Goal: Communication & Community: Answer question/provide support

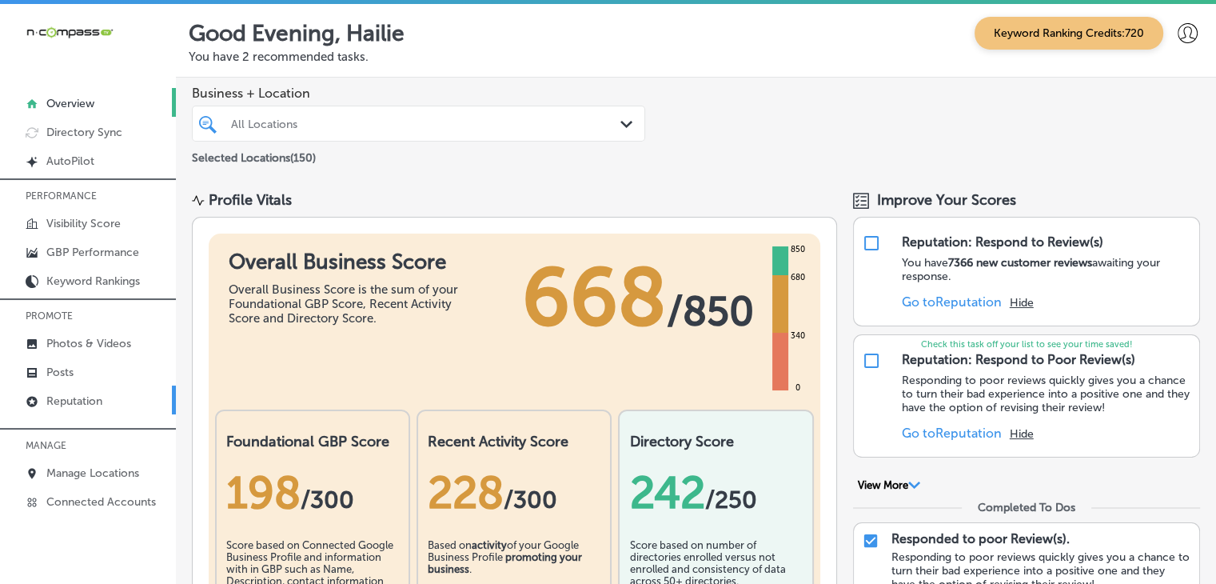
click at [104, 408] on link "Reputation" at bounding box center [88, 399] width 176 height 29
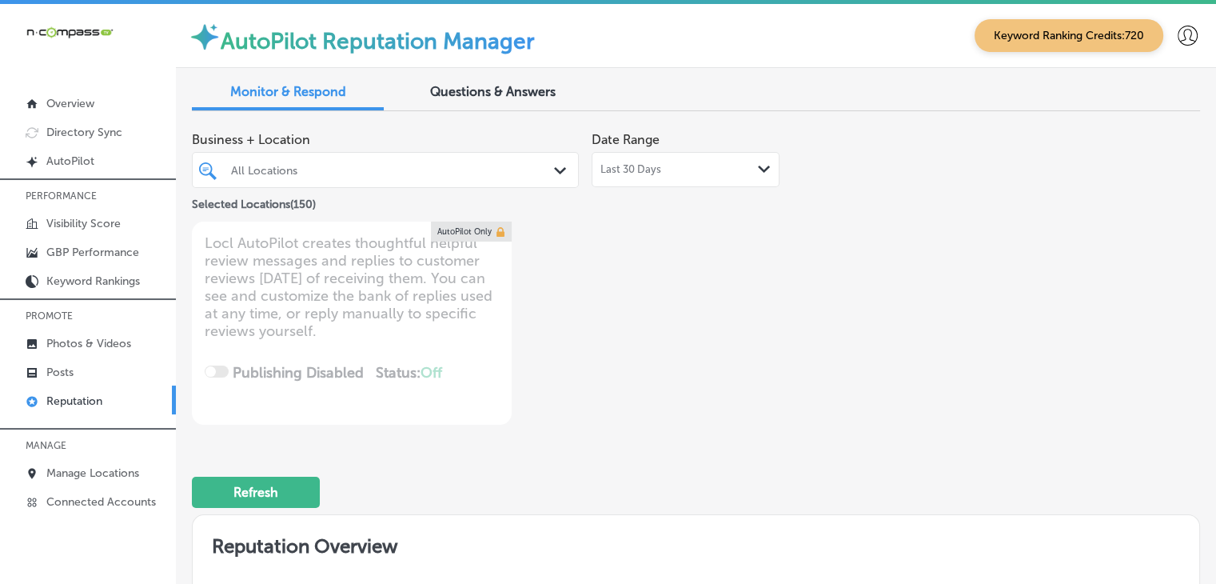
click at [592, 170] on div "Last 30 Days Path Created with Sketch." at bounding box center [686, 169] width 188 height 35
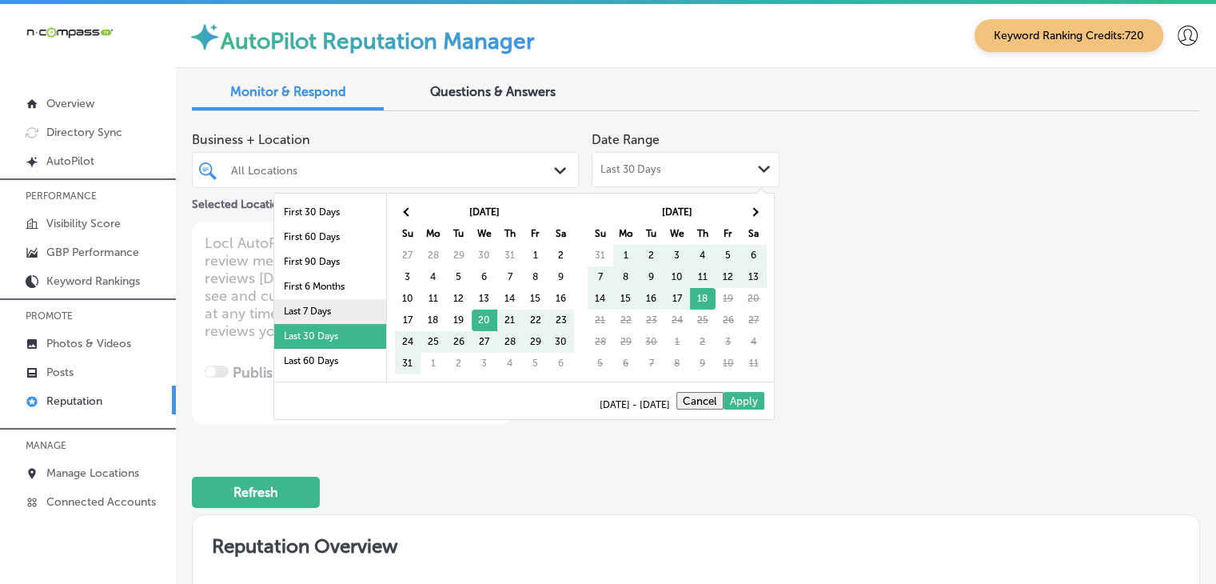
click at [307, 309] on li "Last 7 Days" at bounding box center [330, 311] width 112 height 25
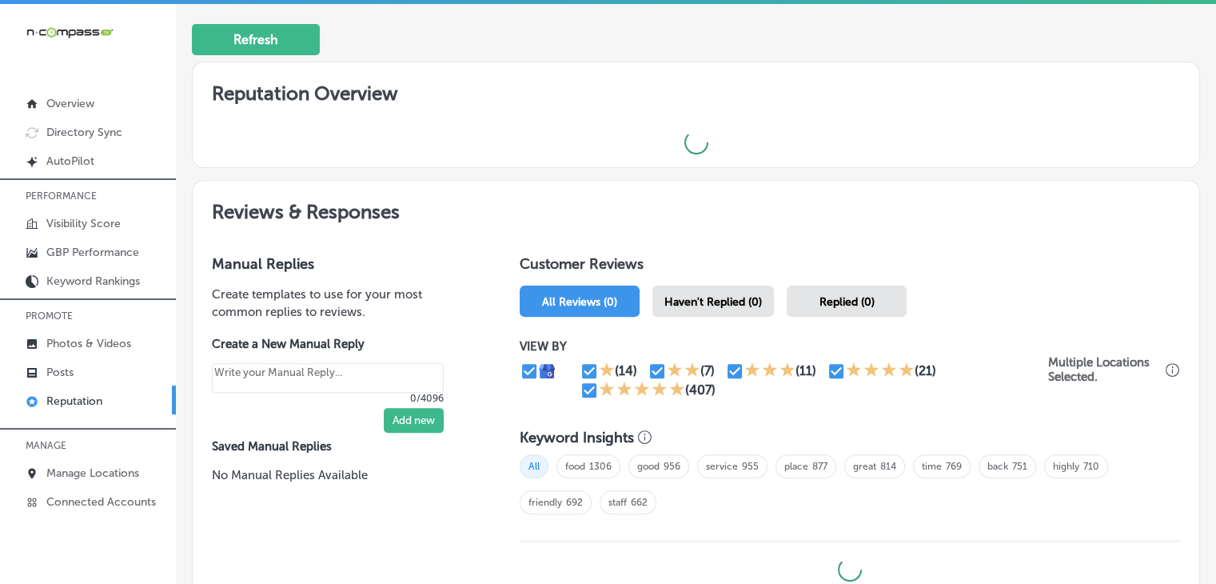
scroll to position [480, 0]
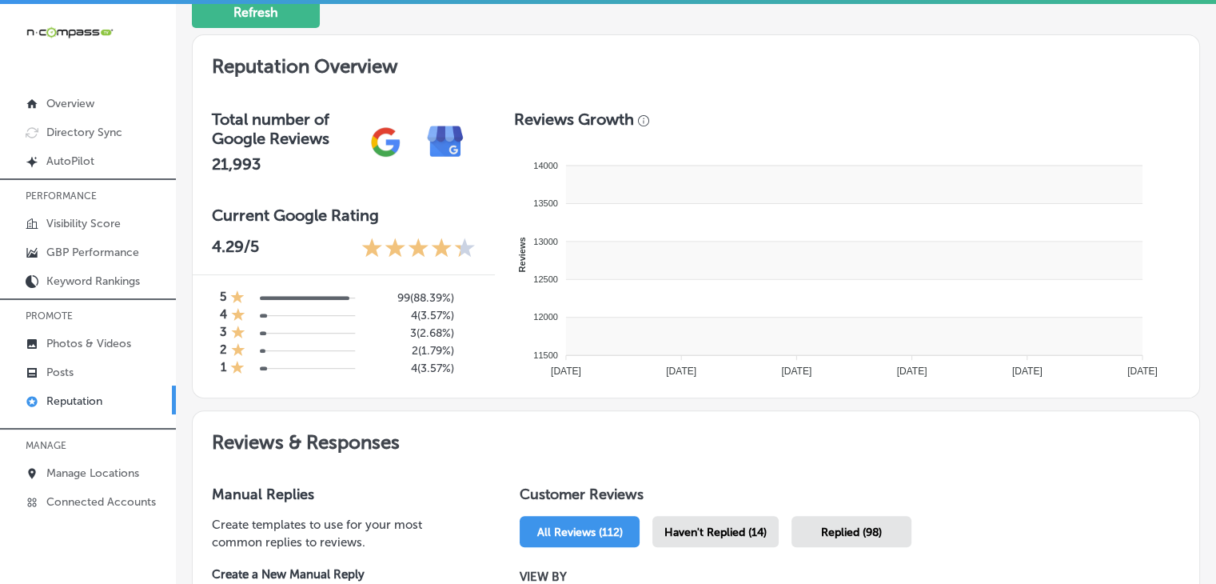
click at [725, 266] on rect at bounding box center [854, 261] width 577 height 38
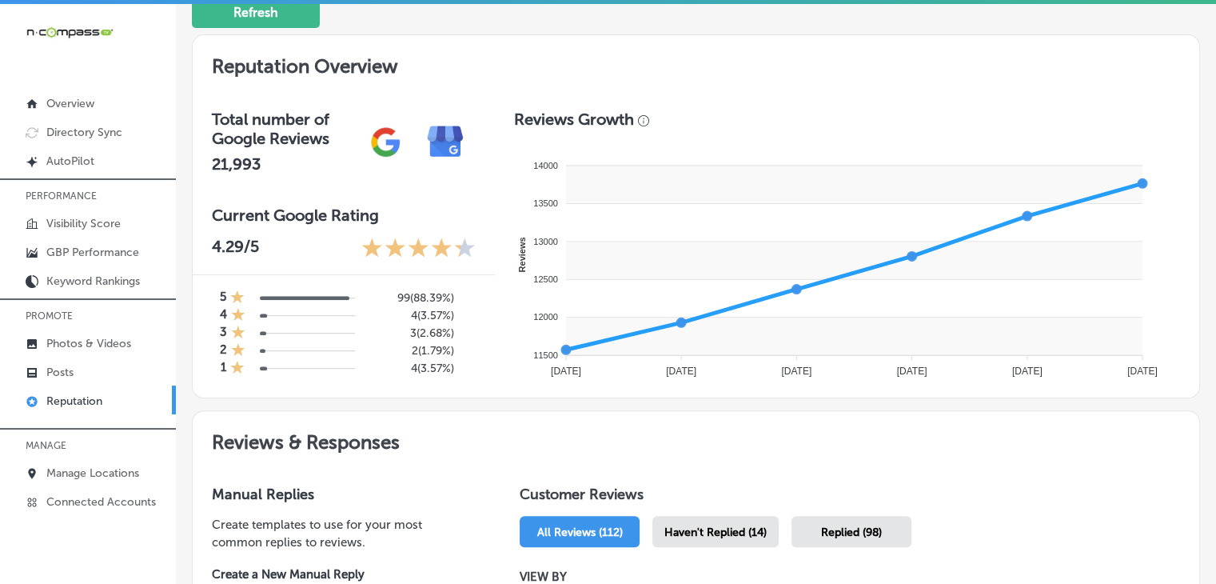
click at [702, 529] on span "Haven't Replied (14)" at bounding box center [716, 532] width 102 height 14
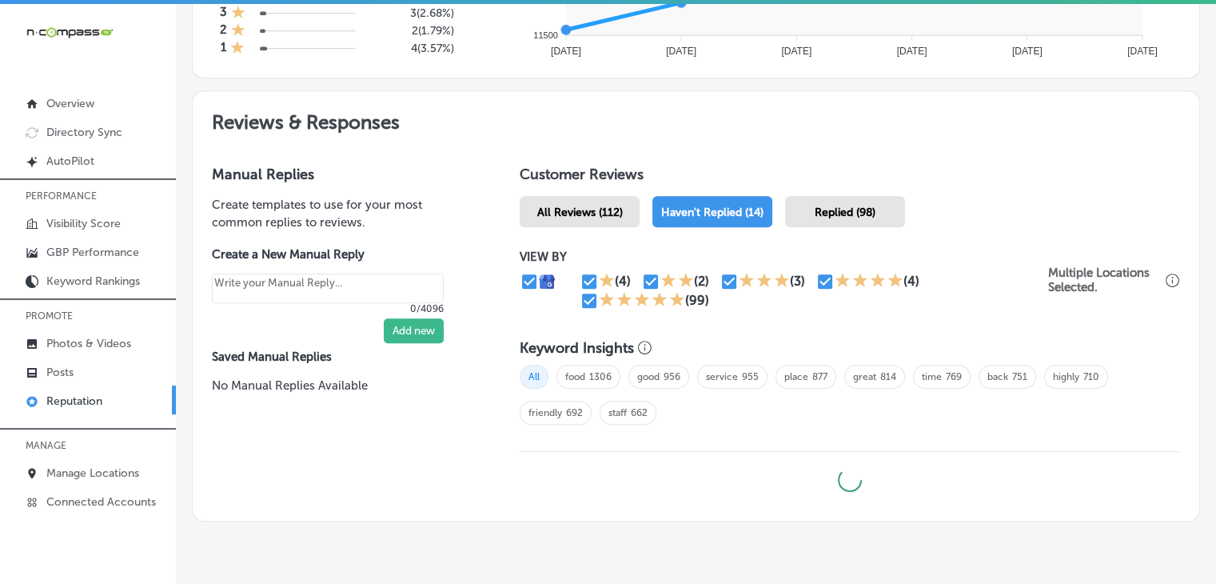
type textarea "x"
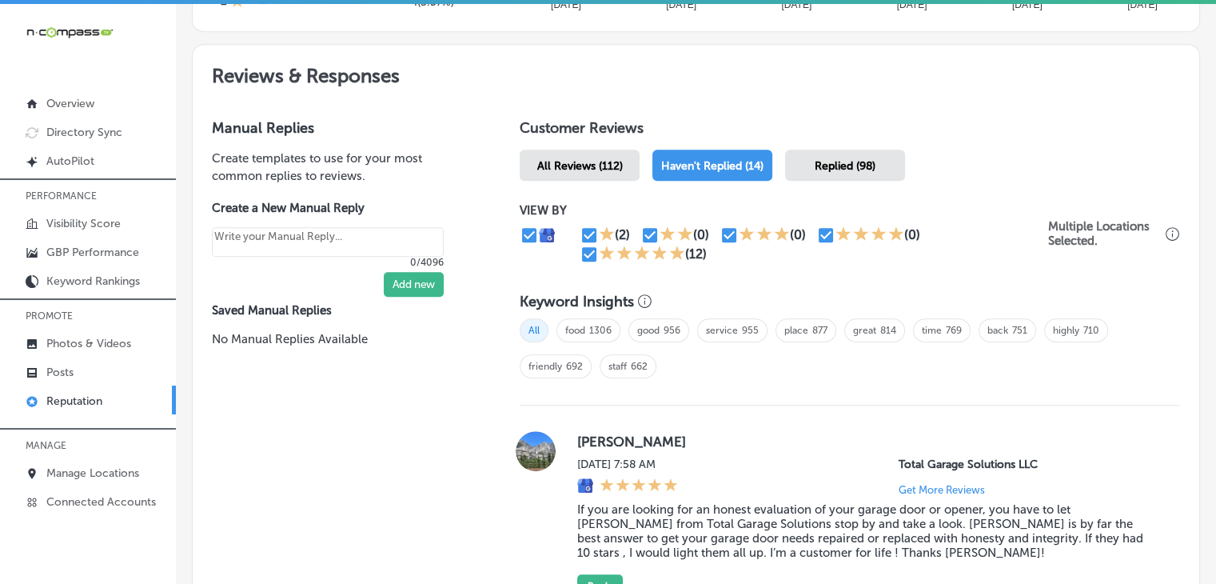
scroll to position [847, 0]
click at [585, 244] on input "checkbox" at bounding box center [589, 253] width 19 height 19
checkbox input "false"
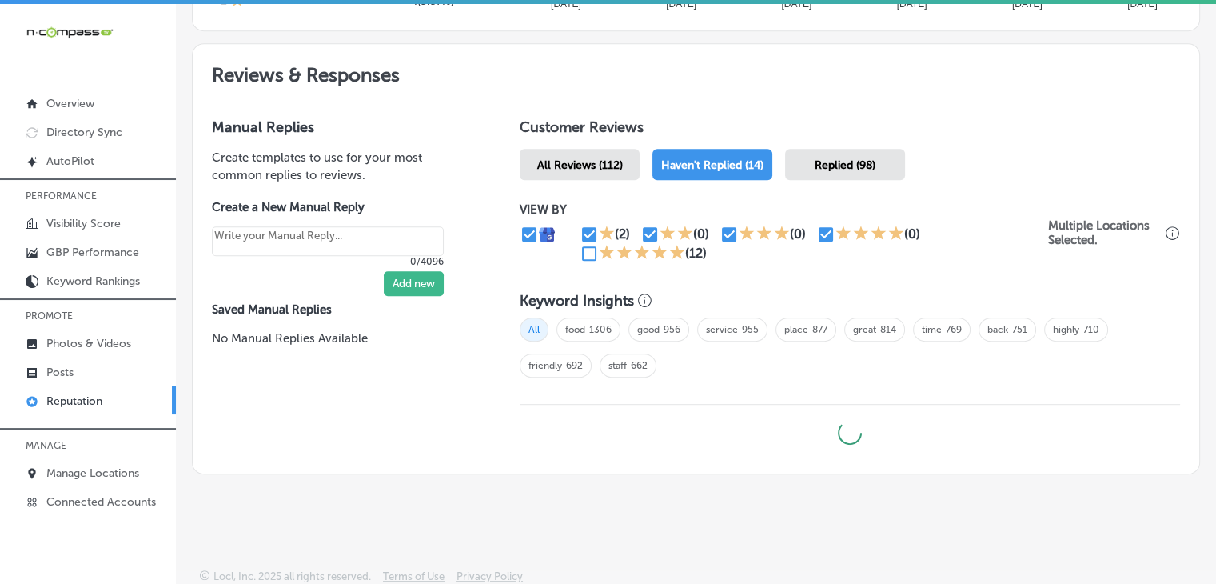
type textarea "x"
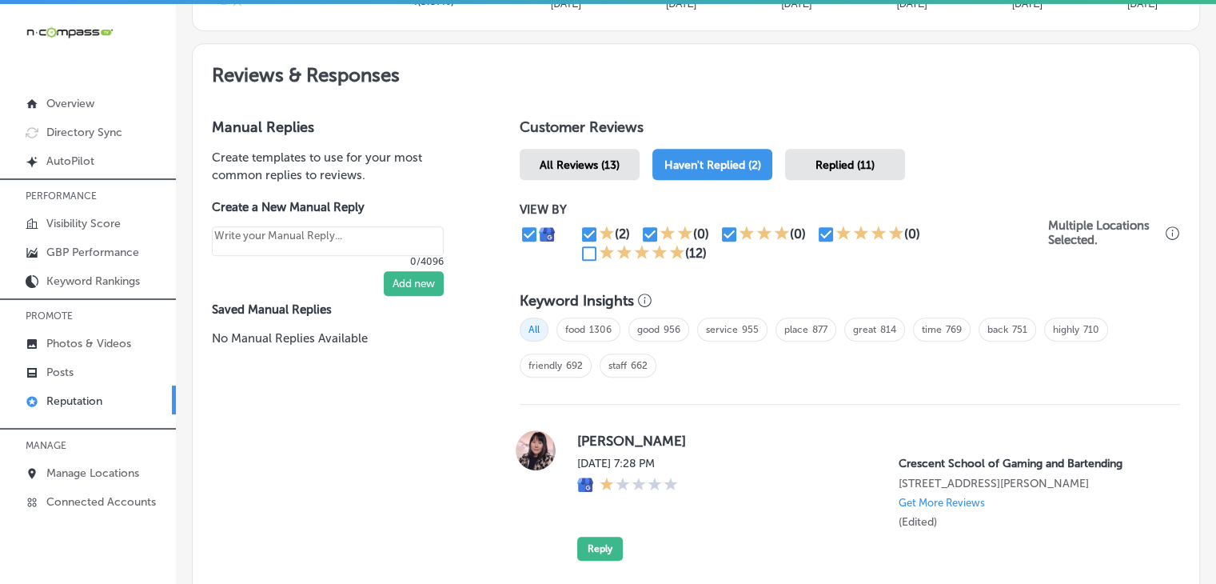
click at [823, 230] on input "checkbox" at bounding box center [826, 234] width 19 height 19
checkbox input "false"
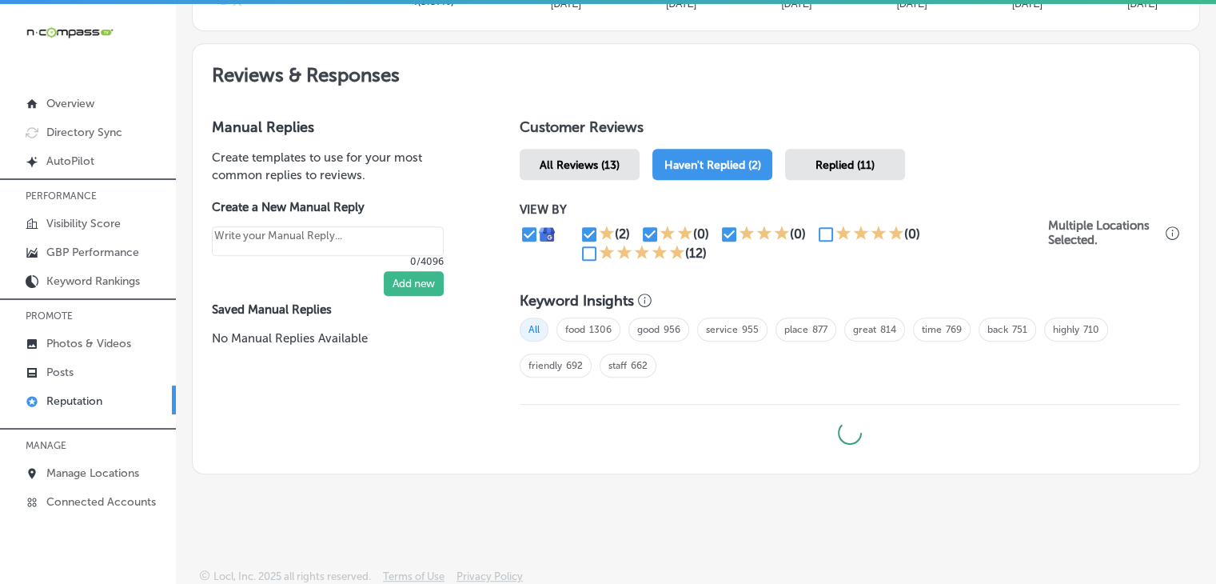
type textarea "x"
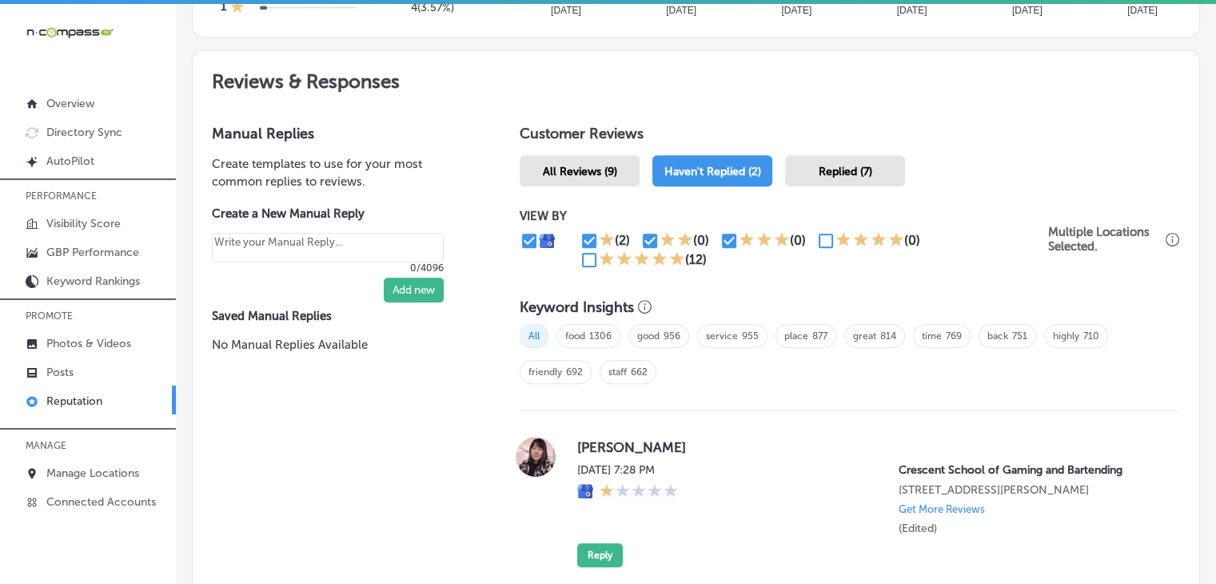
scroll to position [805, 0]
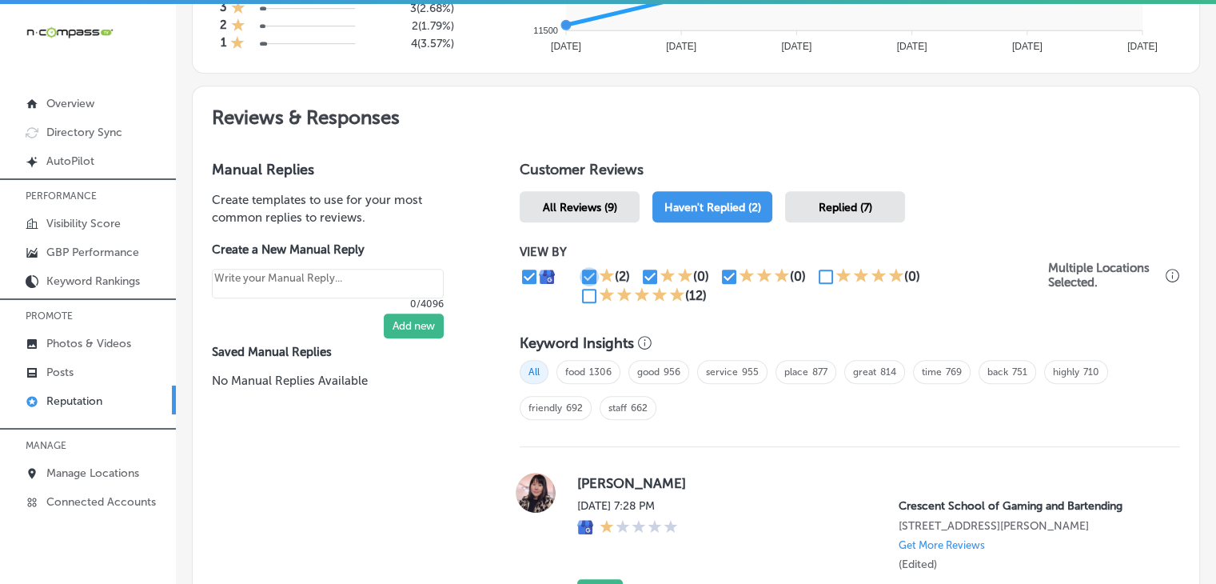
click at [589, 274] on input "checkbox" at bounding box center [589, 276] width 19 height 19
checkbox input "false"
type textarea "x"
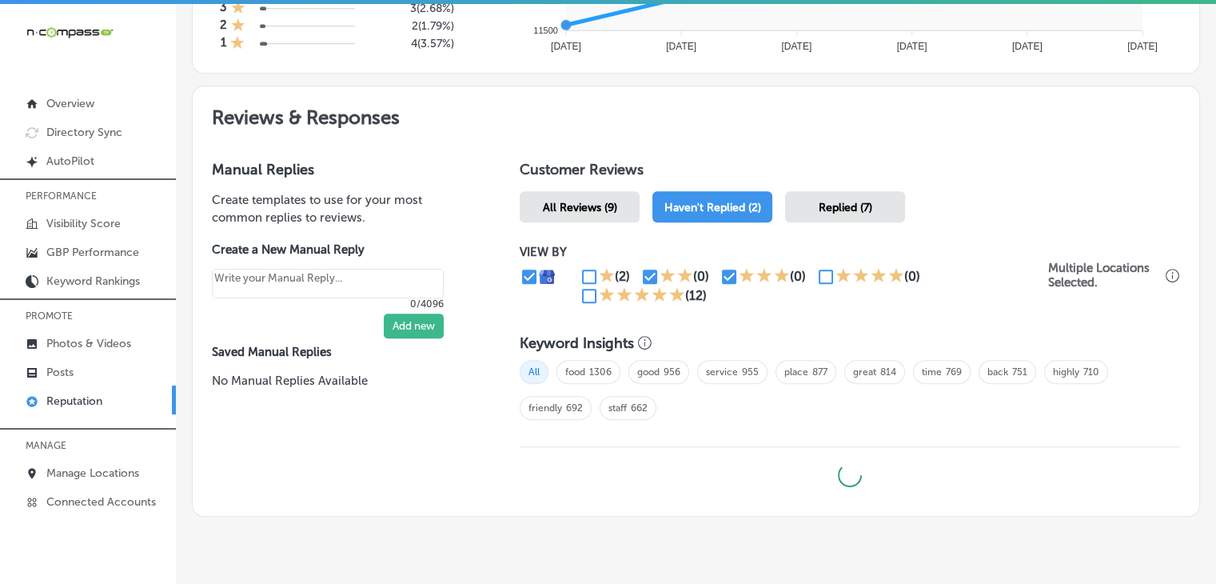
click at [649, 279] on input "checkbox" at bounding box center [650, 276] width 19 height 19
checkbox input "false"
click at [739, 278] on icon at bounding box center [746, 275] width 15 height 14
type textarea "x"
click at [726, 276] on input "checkbox" at bounding box center [729, 276] width 19 height 19
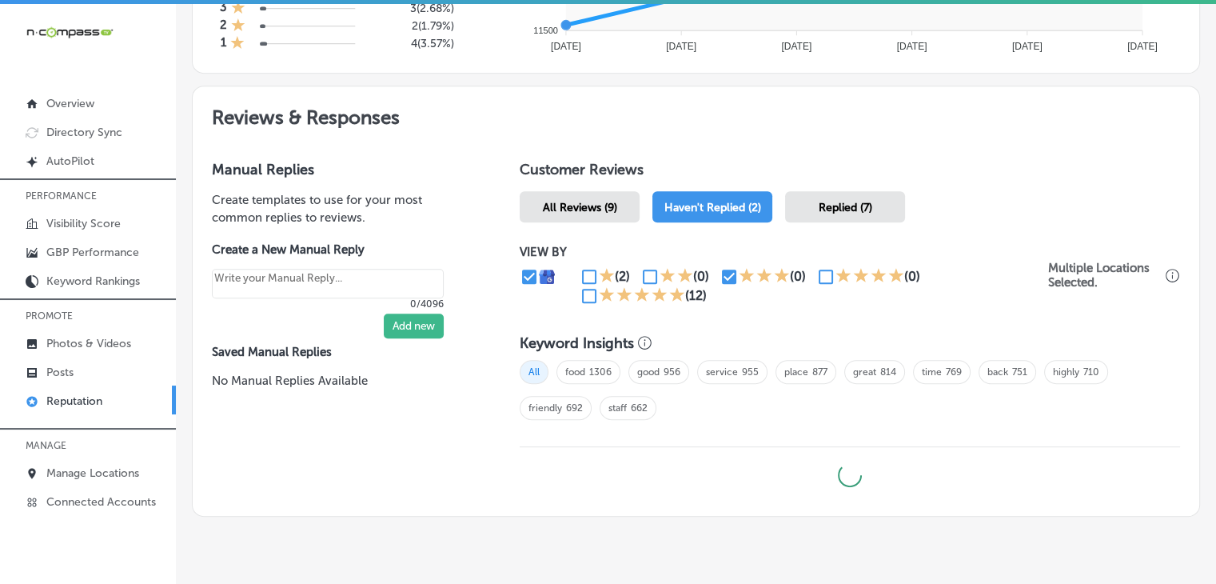
checkbox input "false"
type textarea "x"
click at [797, 278] on div "(0)" at bounding box center [798, 276] width 16 height 15
click at [817, 275] on input "checkbox" at bounding box center [826, 276] width 19 height 19
checkbox input "true"
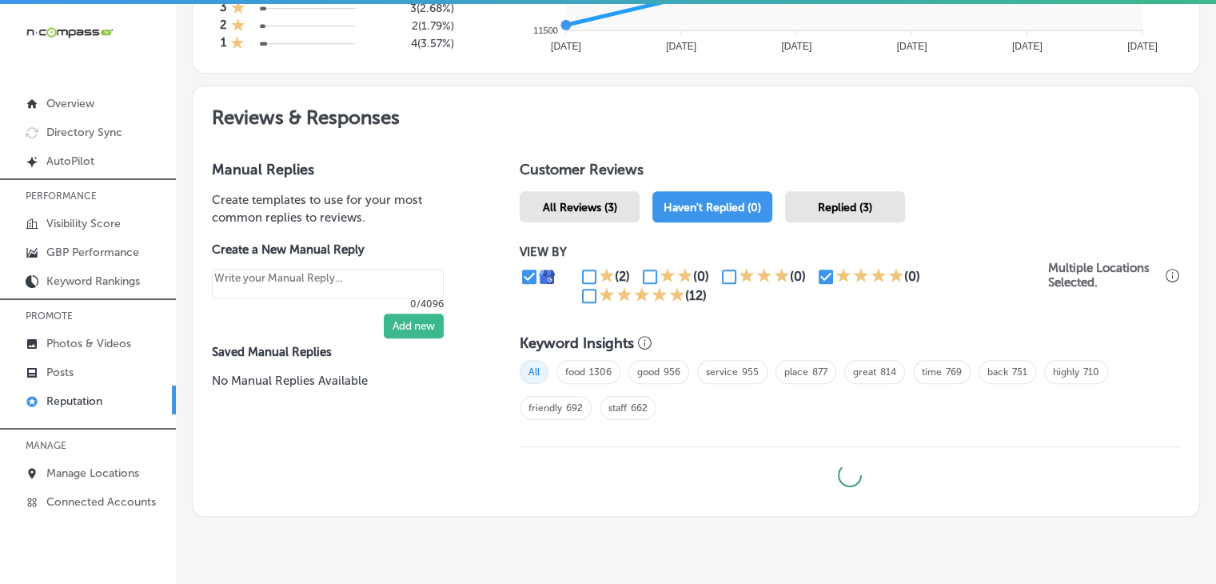
type textarea "x"
click at [580, 294] on input "checkbox" at bounding box center [589, 295] width 19 height 19
checkbox input "true"
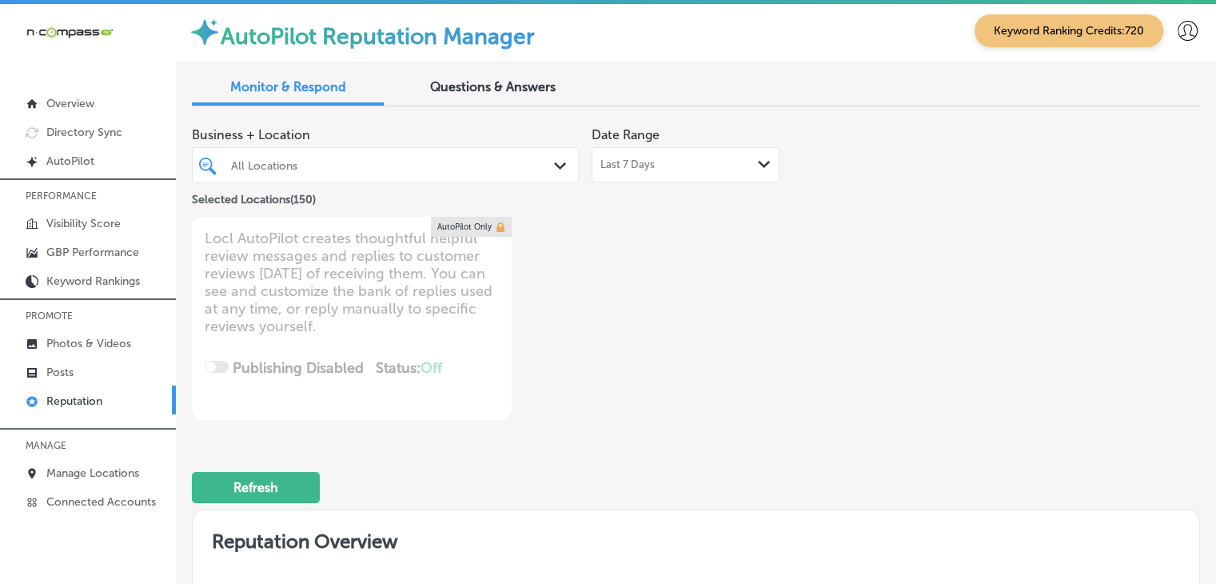
type textarea "x"
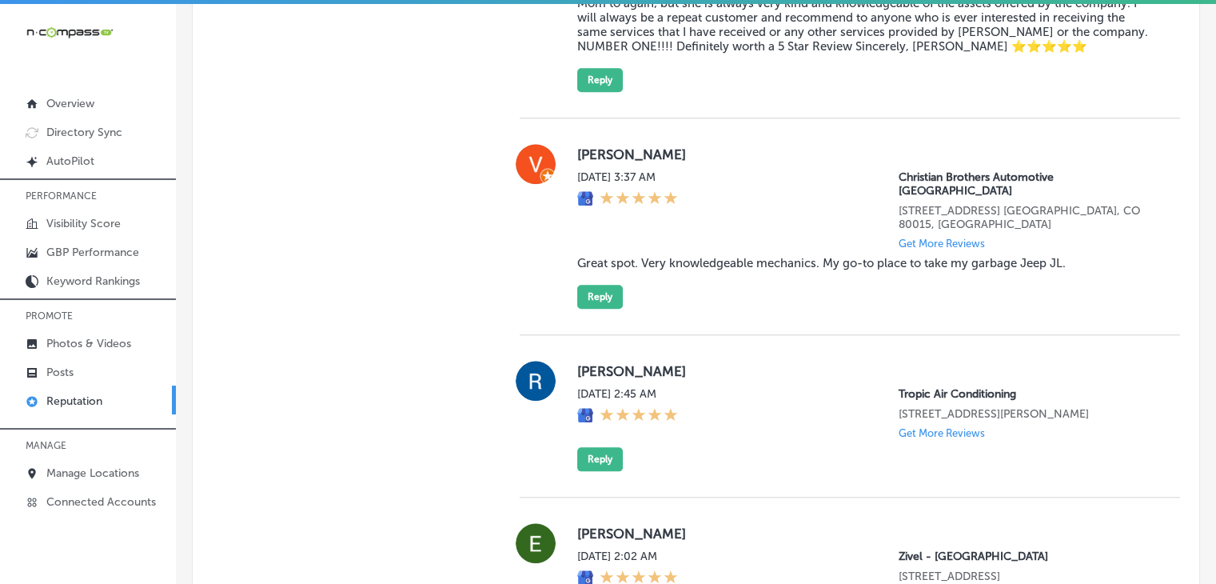
scroll to position [1440, 0]
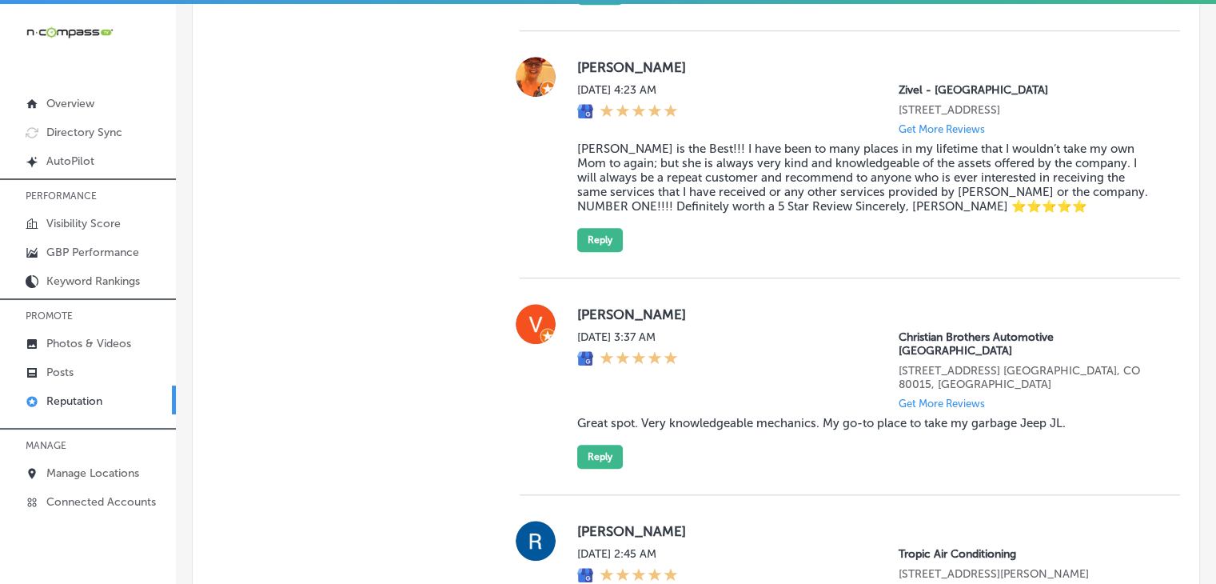
click at [873, 353] on div "Thu, Sep 18, 2025 3:37 AM Christian Brothers Automotive South Aurora 21550 E Qu…" at bounding box center [865, 369] width 577 height 79
drag, startPoint x: 1114, startPoint y: 353, endPoint x: 1047, endPoint y: 349, distance: 67.3
click at [1047, 349] on p "Christian Brothers Automotive South Aurora" at bounding box center [1027, 343] width 256 height 27
copy p "South Aurora"
click at [571, 329] on div "Vito Thu, Sep 18, 2025 3:37 AM Christian Brothers Automotive South Aurora 21550…" at bounding box center [850, 386] width 661 height 165
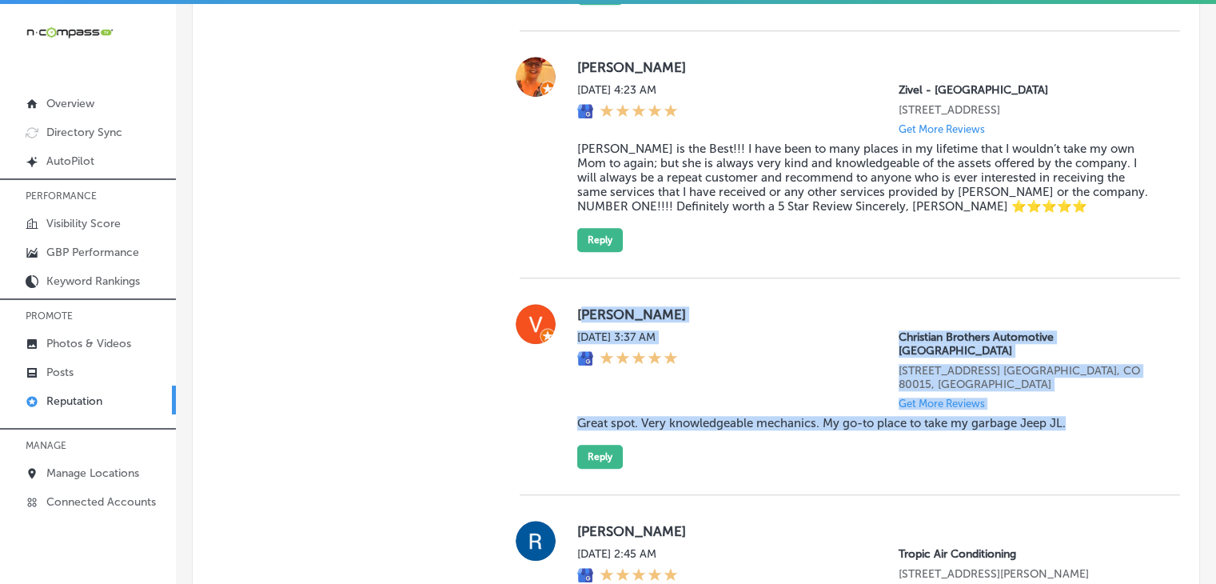
drag, startPoint x: 585, startPoint y: 321, endPoint x: 1065, endPoint y: 423, distance: 490.6
click at [1065, 423] on div "Vito Thu, Sep 18, 2025 3:37 AM Christian Brothers Automotive South Aurora 21550…" at bounding box center [865, 386] width 577 height 165
copy div "ito Thu, Sep 18, 2025 3:37 AM Christian Brothers Automotive South Aurora 21550 …"
click at [616, 362] on div "Thu, Sep 18, 2025 3:37 AM" at bounding box center [627, 369] width 101 height 79
drag, startPoint x: 573, startPoint y: 326, endPoint x: 1140, endPoint y: 433, distance: 577.1
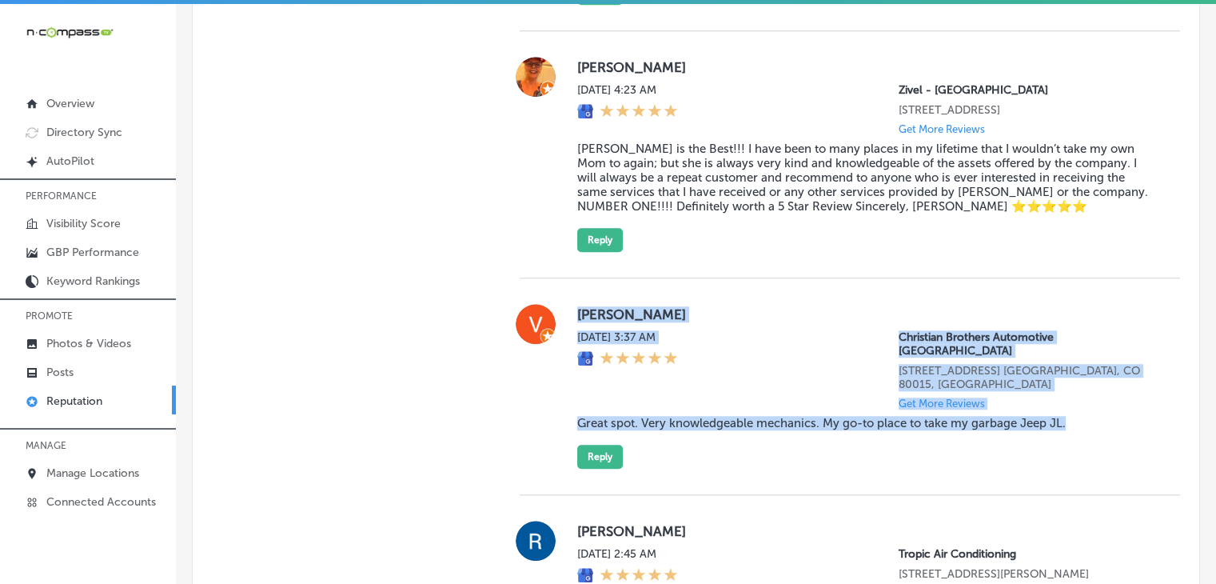
click at [1140, 433] on div "Vito Thu, Sep 18, 2025 3:37 AM Christian Brothers Automotive South Aurora 21550…" at bounding box center [850, 386] width 661 height 165
copy div "Vito Thu, Sep 18, 2025 3:37 AM Christian Brothers Automotive South Aurora 21550…"
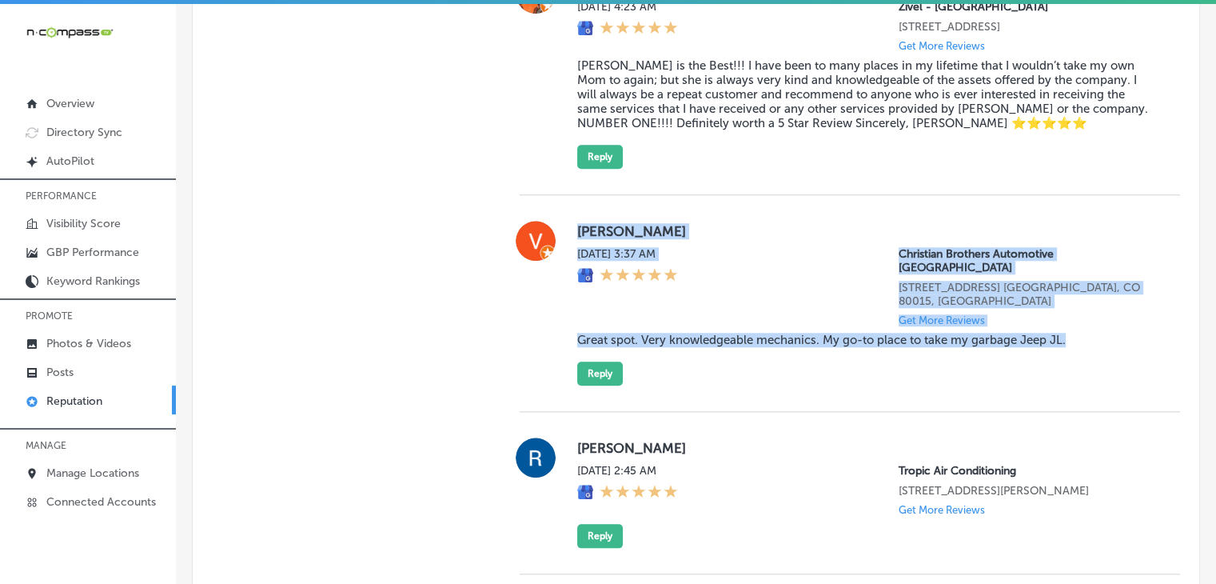
scroll to position [1510, 0]
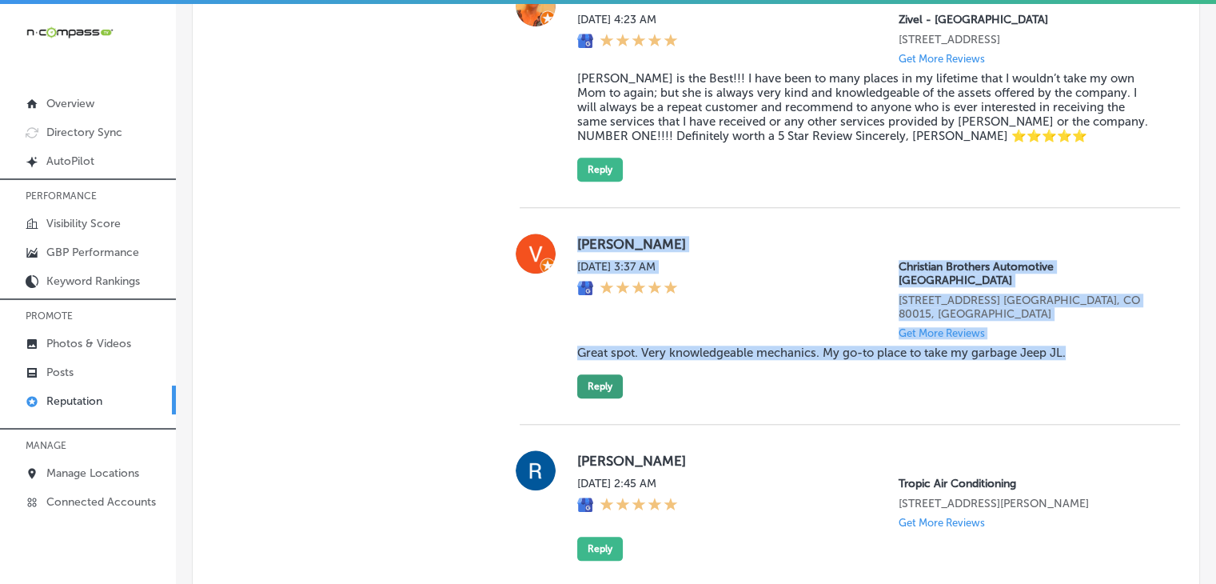
click at [616, 374] on button "Reply" at bounding box center [600, 386] width 46 height 24
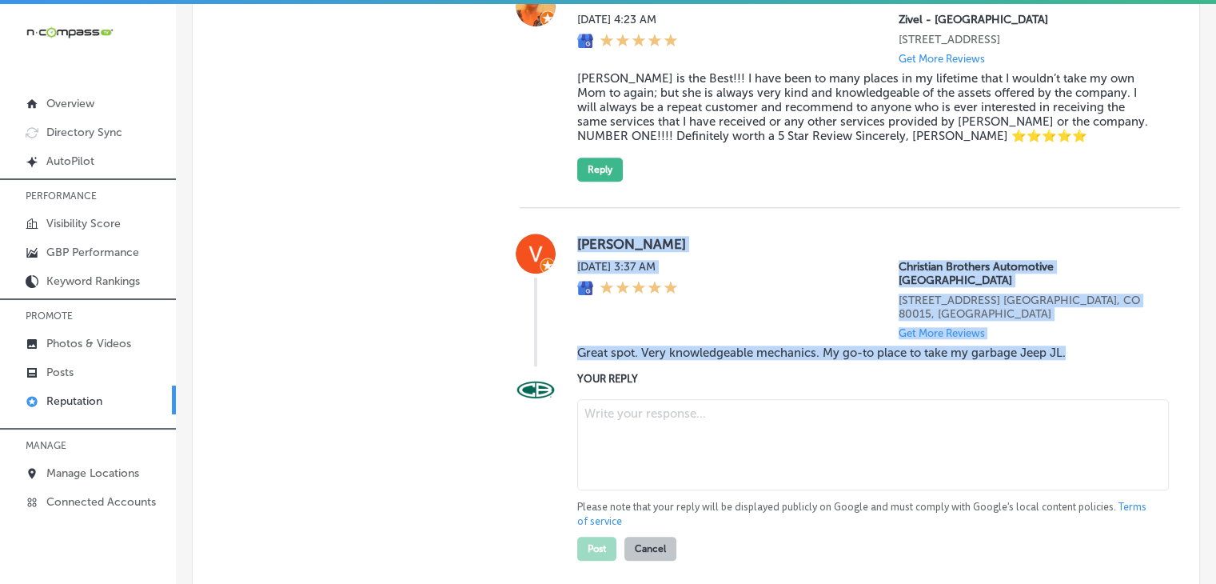
click at [708, 435] on textarea at bounding box center [873, 444] width 592 height 91
paste textarea "We’re glad to hear that you had a great experience, Vito! It’s awesome to know …"
type textarea "We’re glad to hear that you had a great experience, Vito! It’s awesome to know …"
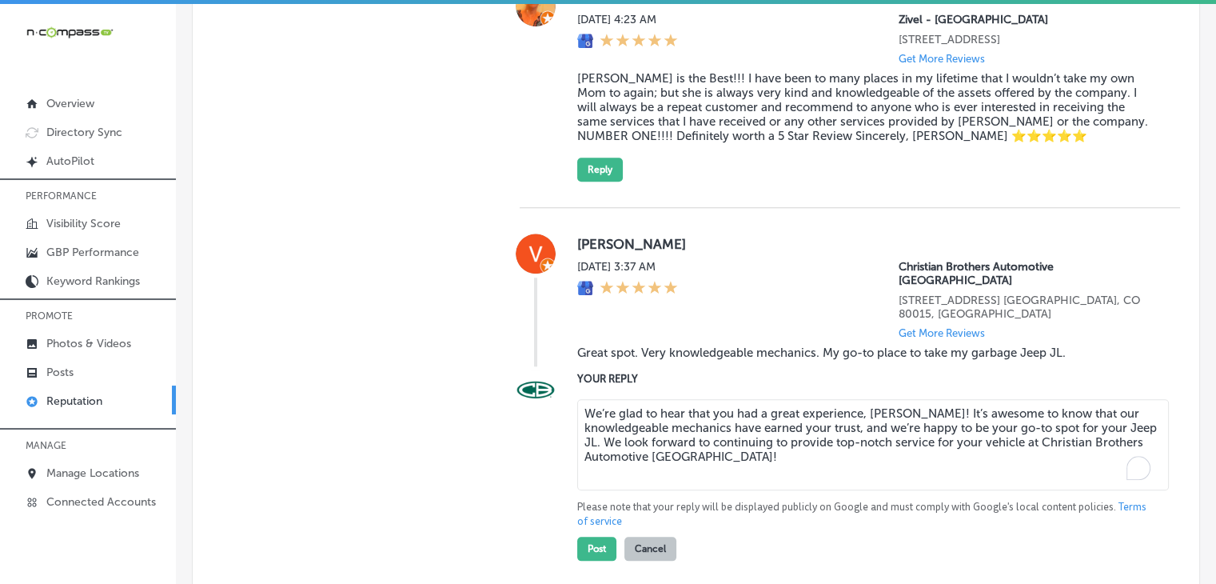
type textarea "x"
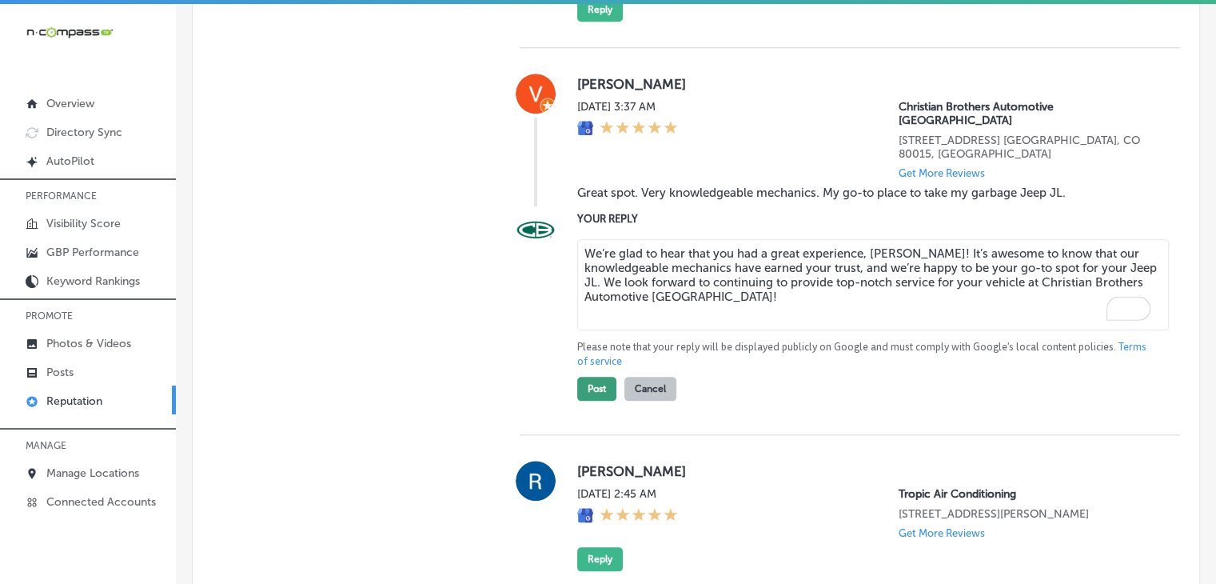
type textarea "We’re glad to hear that you had a great experience, Vito! It’s awesome to know …"
click at [606, 381] on button "Post" at bounding box center [596, 389] width 39 height 24
type textarea "x"
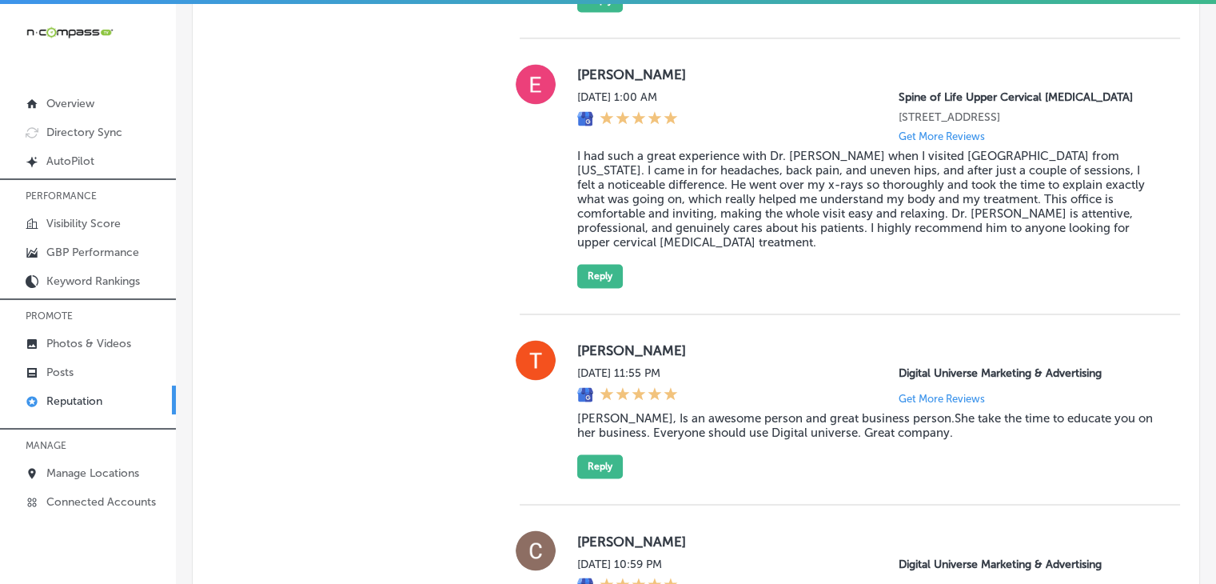
scroll to position [2470, 0]
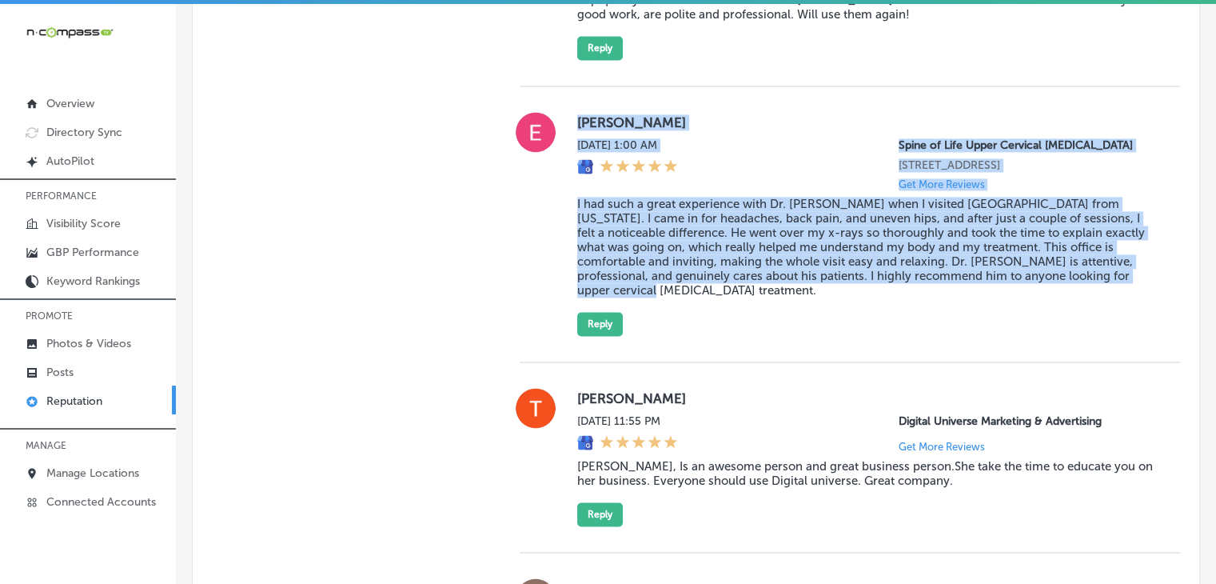
drag, startPoint x: 611, startPoint y: 299, endPoint x: 572, endPoint y: 171, distance: 133.8
click at [572, 171] on div "Emily Bainnson Thu, Sep 18, 2025 1:00 AM Spine of Life Upper Cervical Chiroprac…" at bounding box center [850, 224] width 661 height 224
copy div "Emily Bainnson Thu, Sep 18, 2025 1:00 AM Spine of Life Upper Cervical Chiroprac…"
click at [600, 336] on button "Reply" at bounding box center [600, 324] width 46 height 24
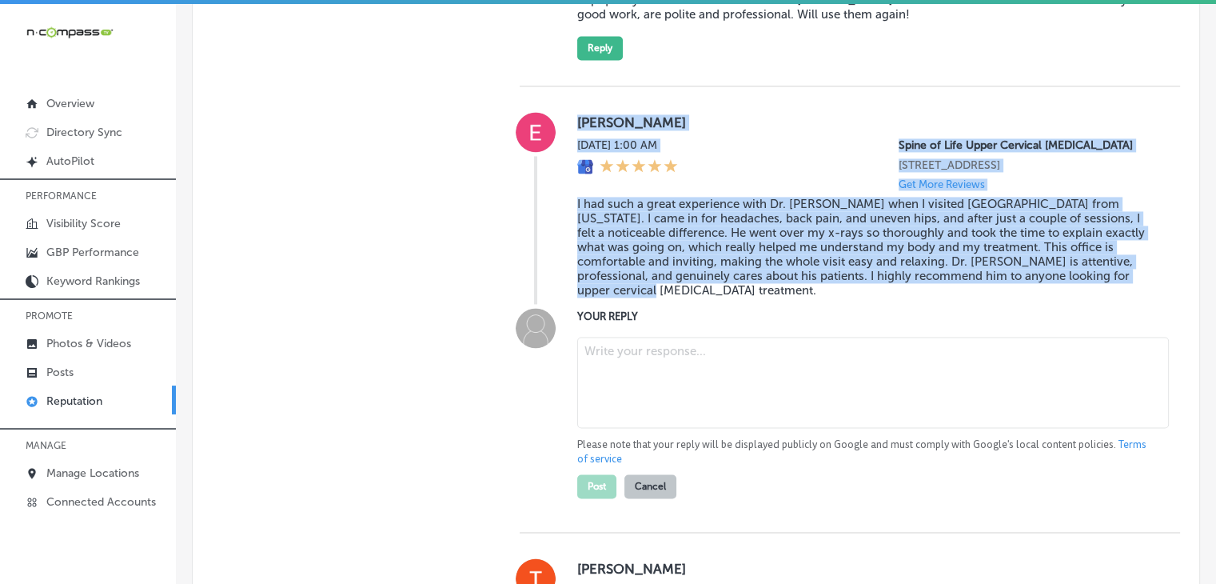
click at [691, 428] on textarea at bounding box center [873, 382] width 592 height 91
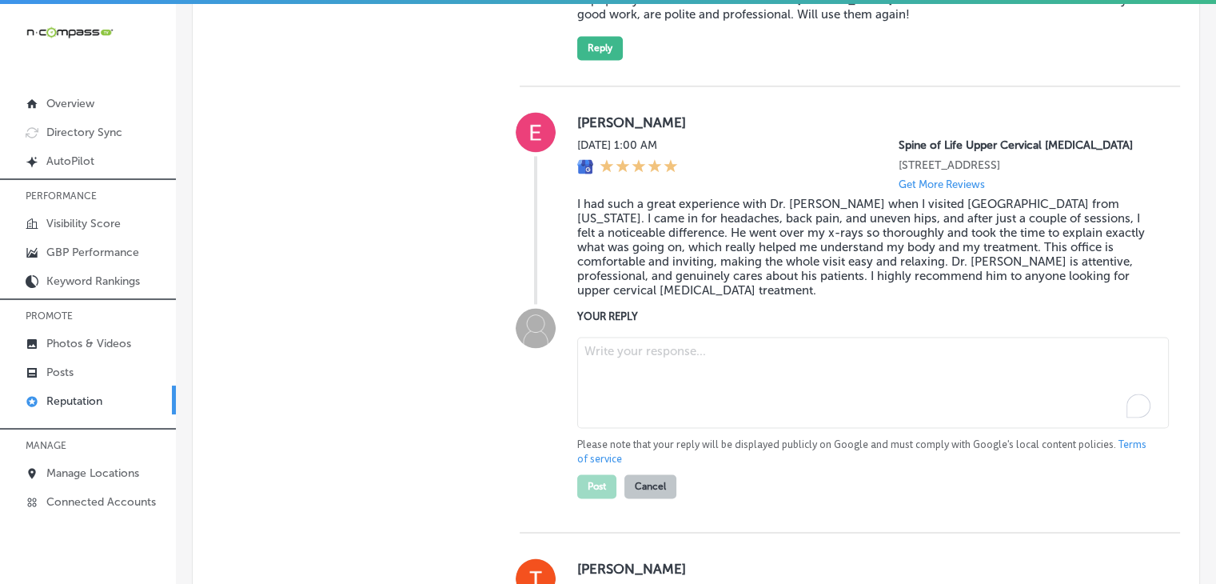
paste textarea "We're so glad to hear that Dr. Ben was able to make a noticeable difference in …"
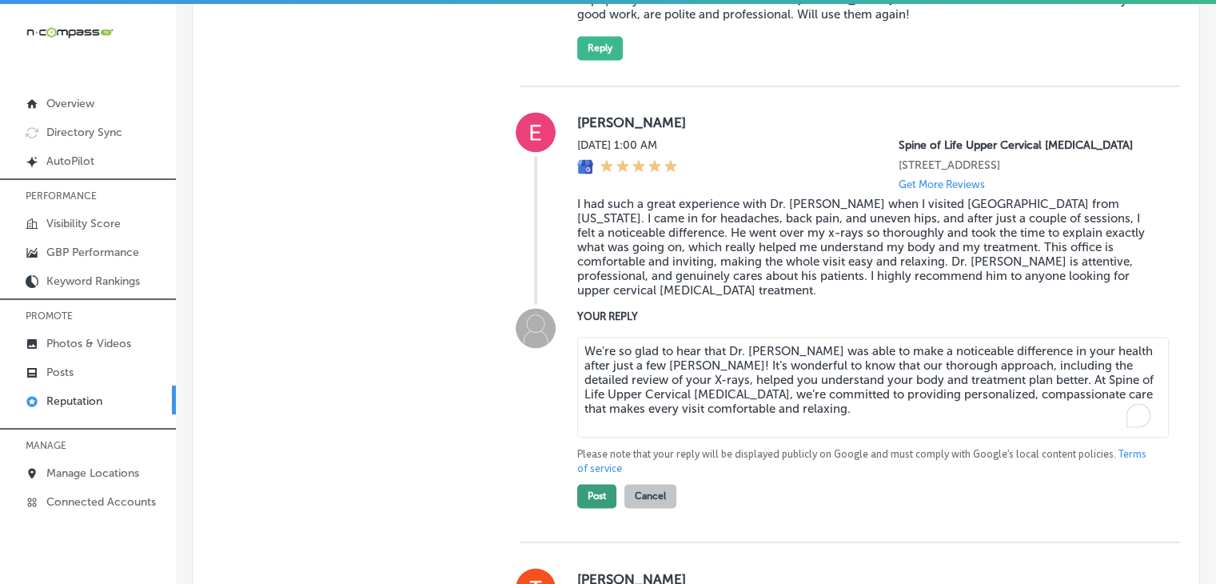
type textarea "We're so glad to hear that Dr. Ben was able to make a noticeable difference in …"
click at [597, 508] on button "Post" at bounding box center [596, 496] width 39 height 24
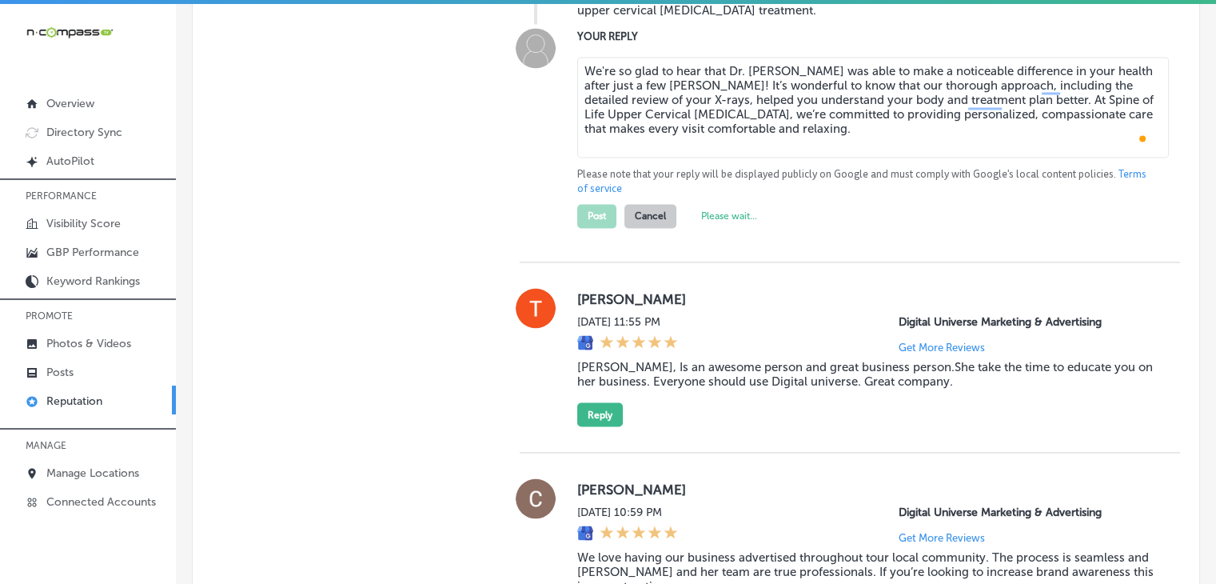
scroll to position [2949, 0]
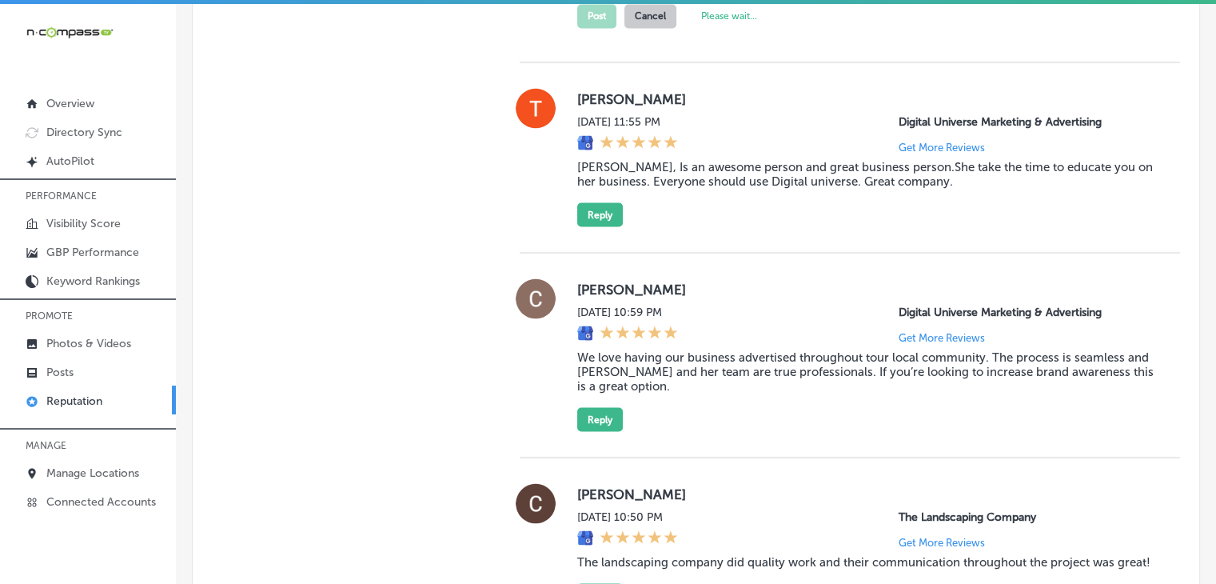
type textarea "x"
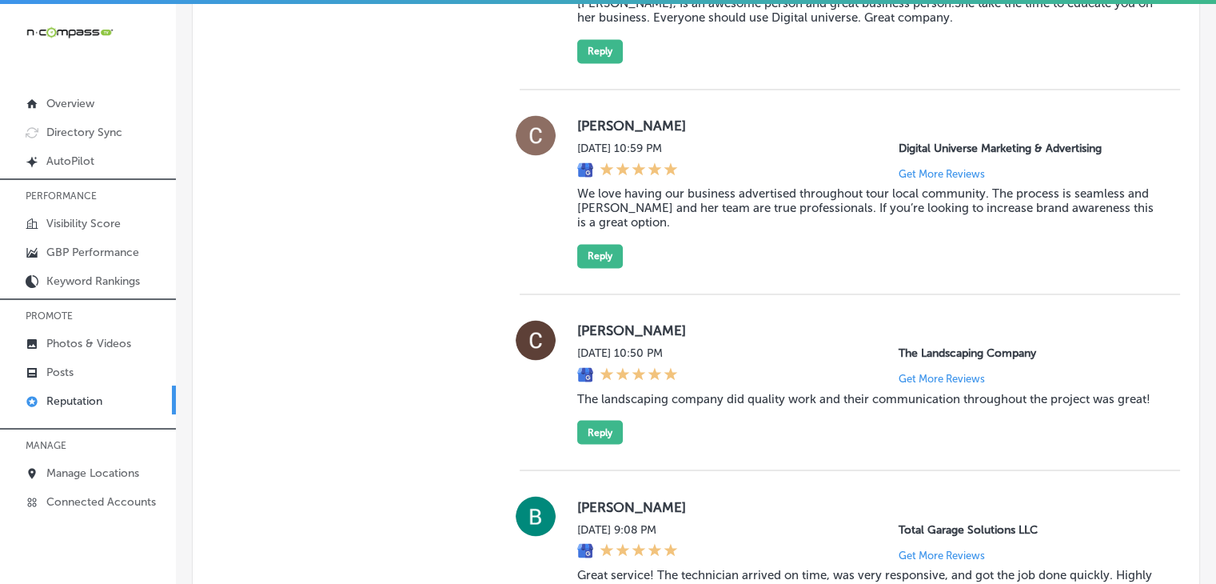
scroll to position [2630, 0]
